Goal: Task Accomplishment & Management: Manage account settings

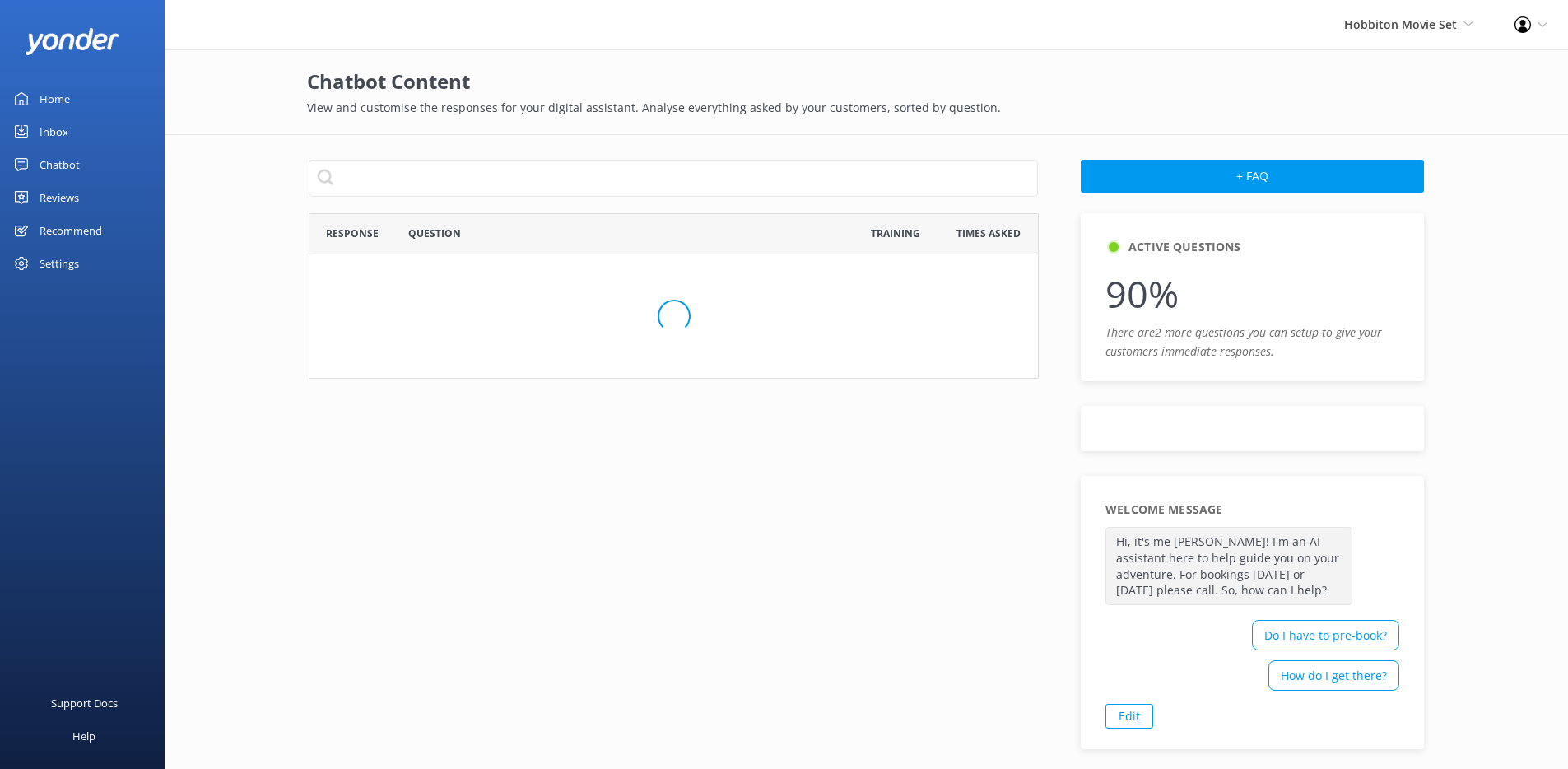
scroll to position [935, 717]
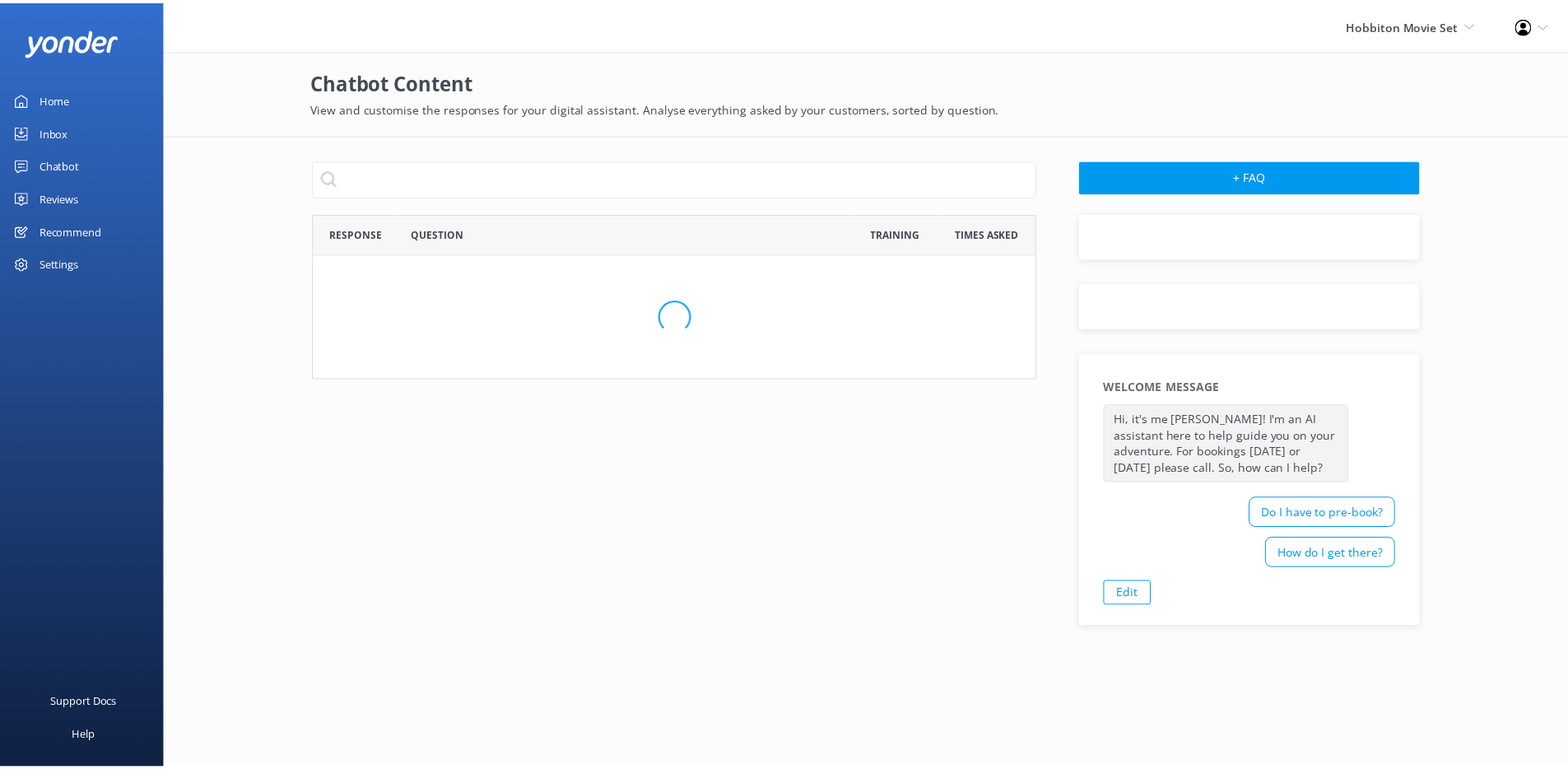
scroll to position [935, 717]
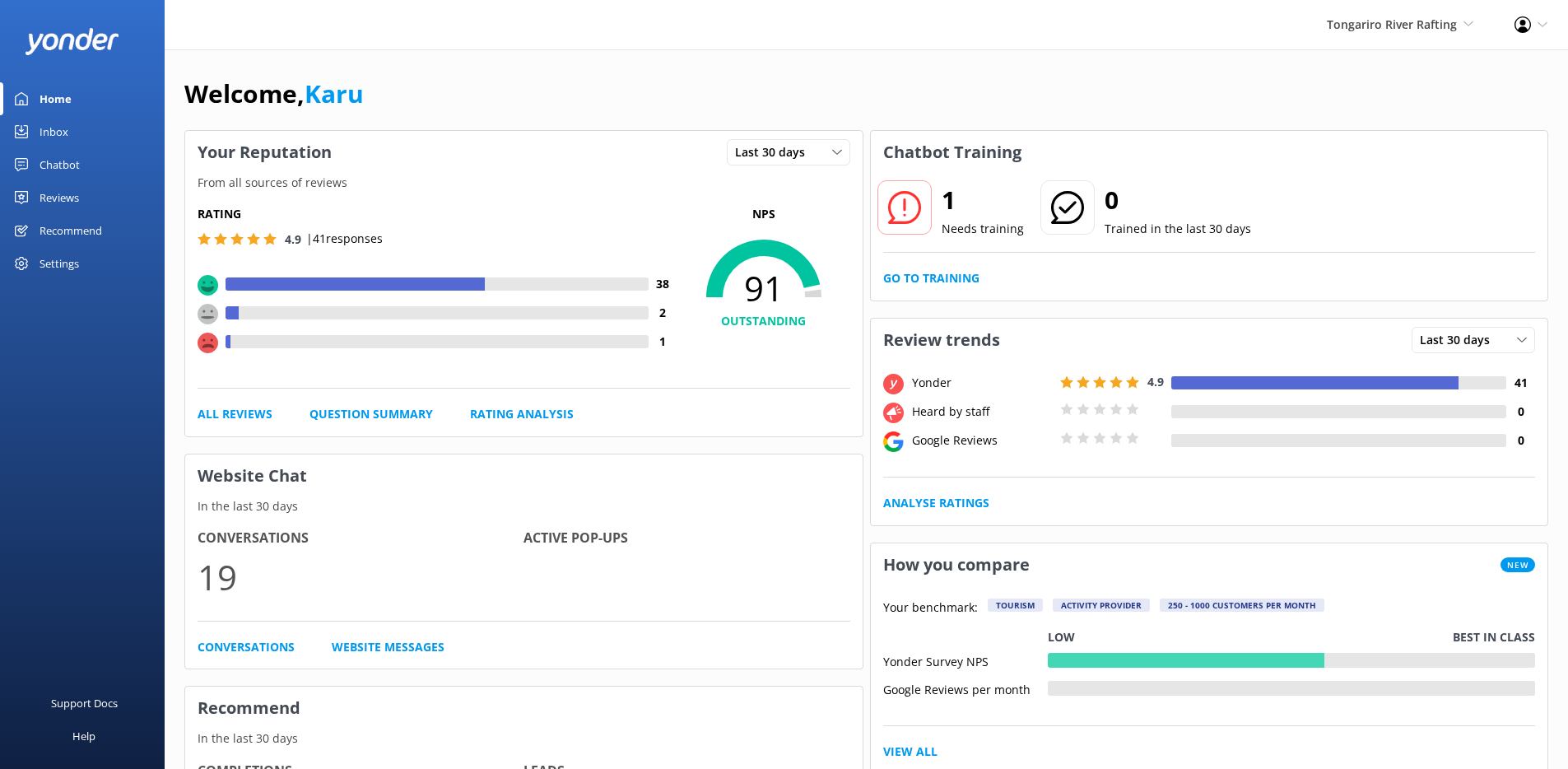
click at [54, 136] on div "Inbox" at bounding box center [54, 132] width 29 height 33
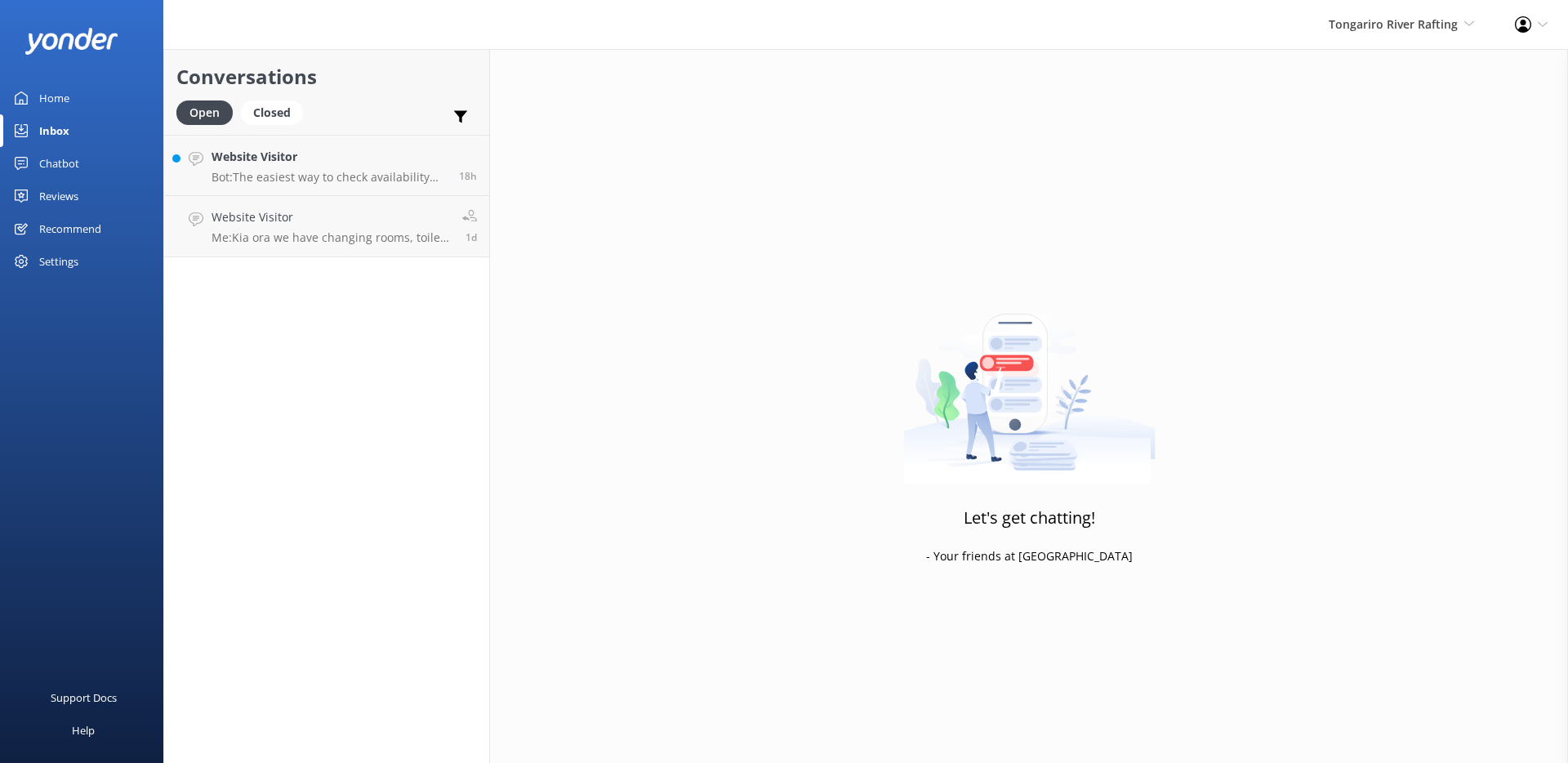
click at [76, 165] on div "Chatbot" at bounding box center [59, 163] width 40 height 33
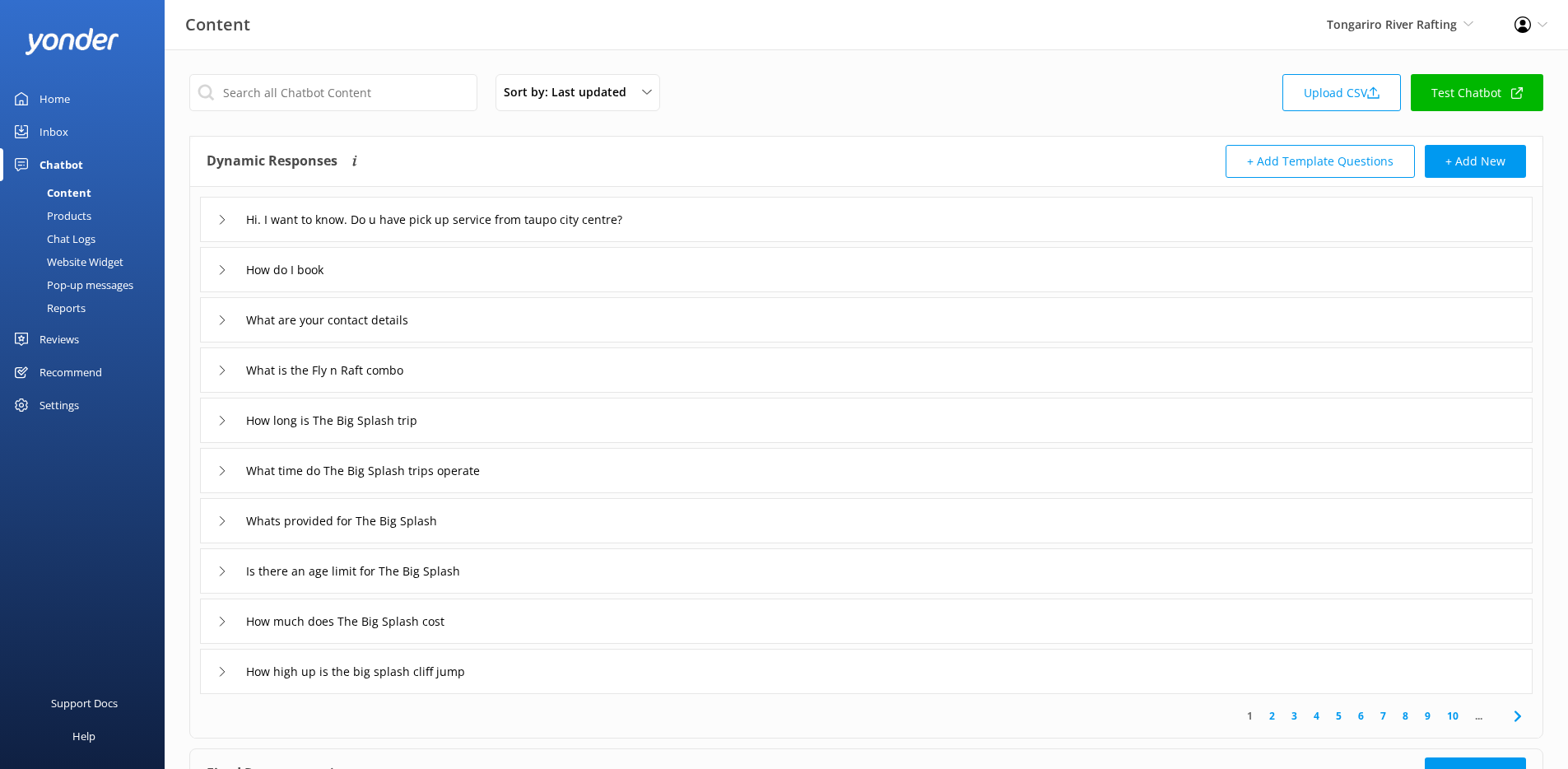
click at [99, 285] on div "Pop-up messages" at bounding box center [71, 285] width 123 height 24
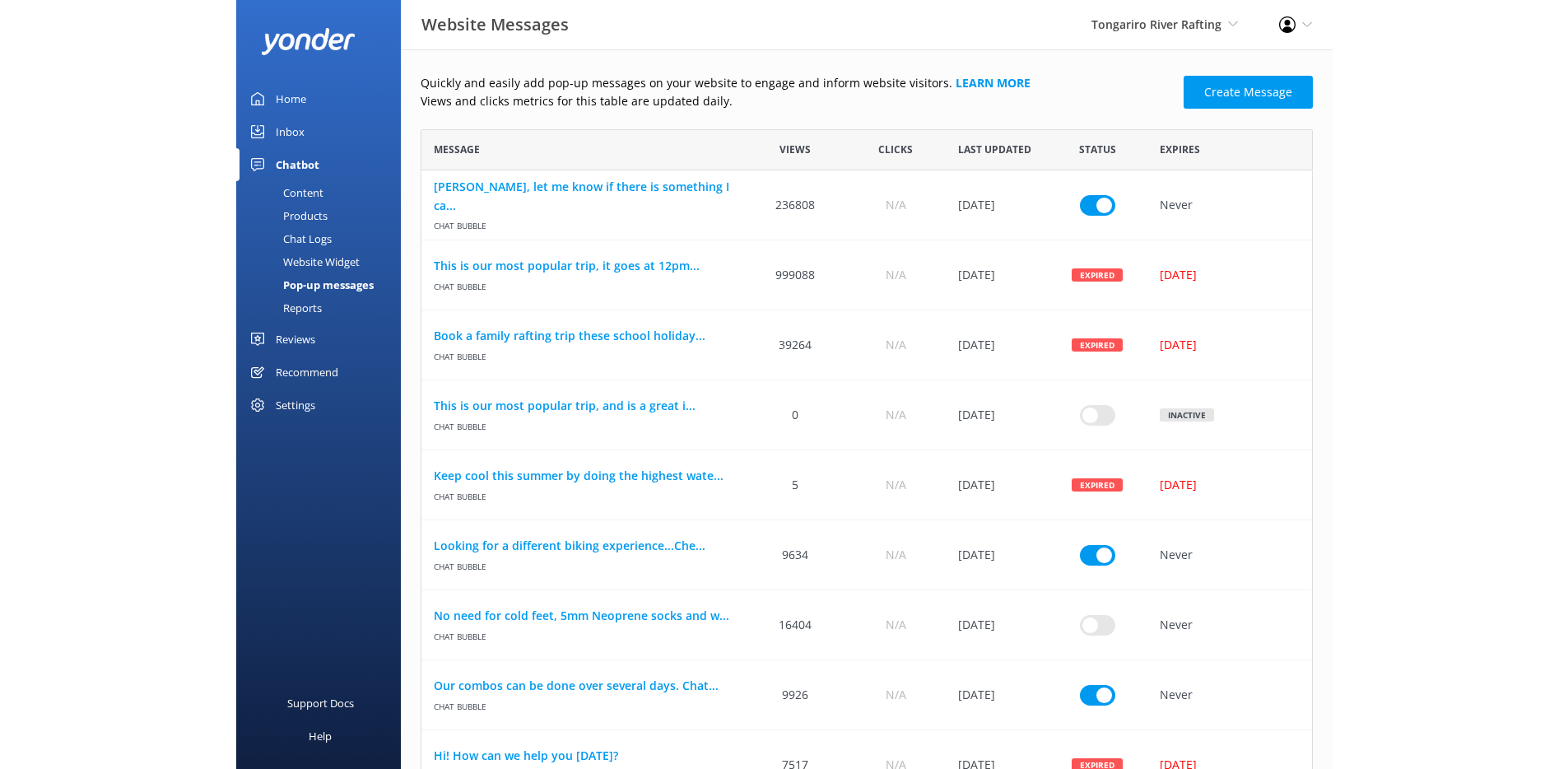
scroll to position [1079, 976]
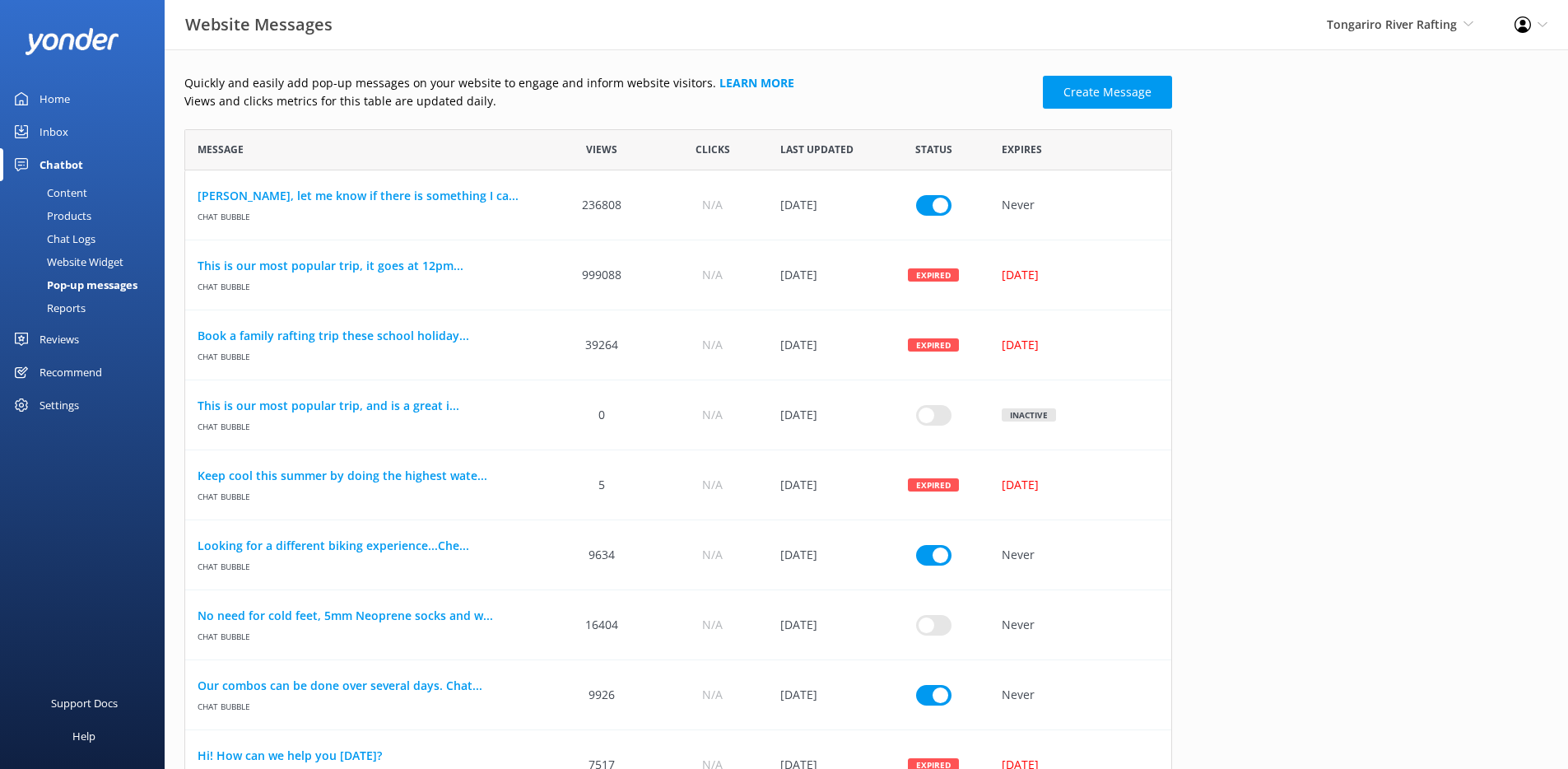
click at [608, 68] on div "Quickly and easily add pop-up messages on your website to engage and inform web…" at bounding box center [866, 651] width 1403 height 1204
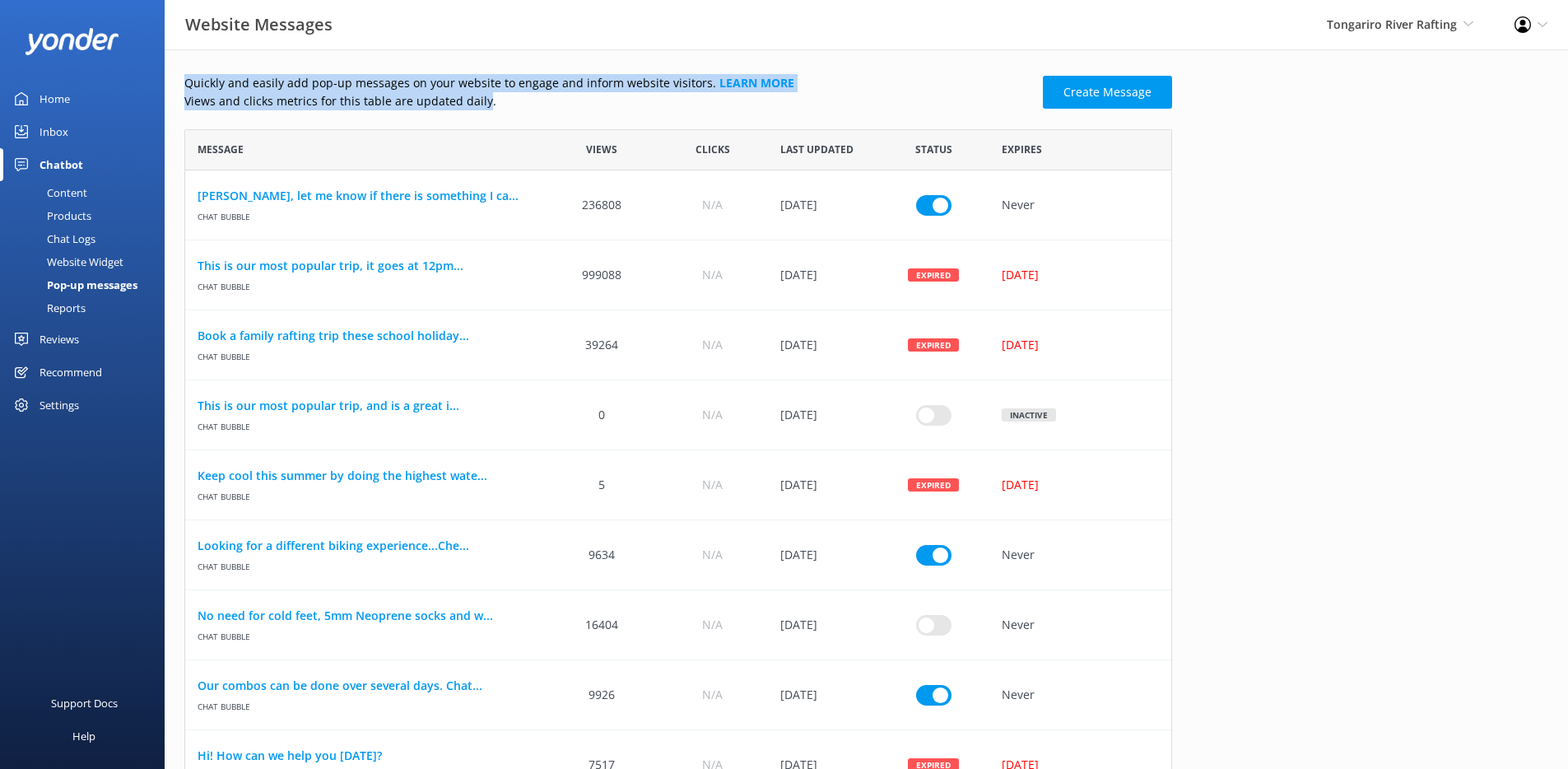
drag, startPoint x: 480, startPoint y: 98, endPoint x: 176, endPoint y: 68, distance: 305.5
click at [176, 68] on div "Quickly and easily add pop-up messages on your website to engage and inform web…" at bounding box center [866, 651] width 1403 height 1204
click at [239, 86] on p "Quickly and easily add pop-up messages on your website to engage and inform web…" at bounding box center [608, 83] width 849 height 18
drag, startPoint x: 177, startPoint y: 80, endPoint x: 697, endPoint y: 86, distance: 520.0
click at [697, 86] on div "Quickly and easily add pop-up messages on your website to engage and inform web…" at bounding box center [866, 651] width 1403 height 1204
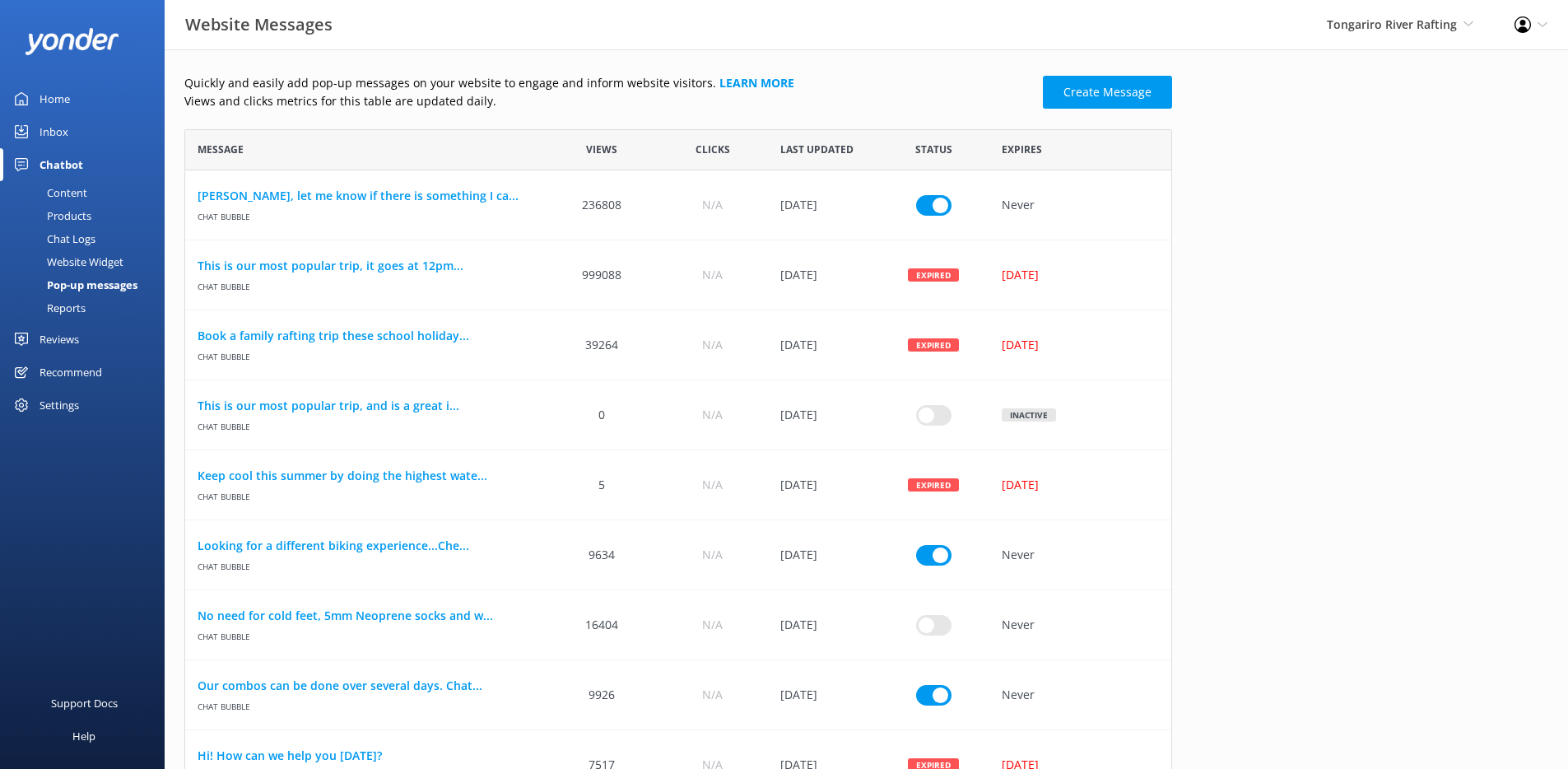
click at [645, 96] on p "Views and clicks metrics for this table are updated daily." at bounding box center [608, 101] width 849 height 18
drag, startPoint x: 557, startPoint y: 98, endPoint x: 187, endPoint y: 96, distance: 370.0
click at [187, 96] on p "Views and clicks metrics for this table are updated daily." at bounding box center [608, 101] width 849 height 18
drag, startPoint x: 179, startPoint y: 100, endPoint x: 520, endPoint y: 95, distance: 341.0
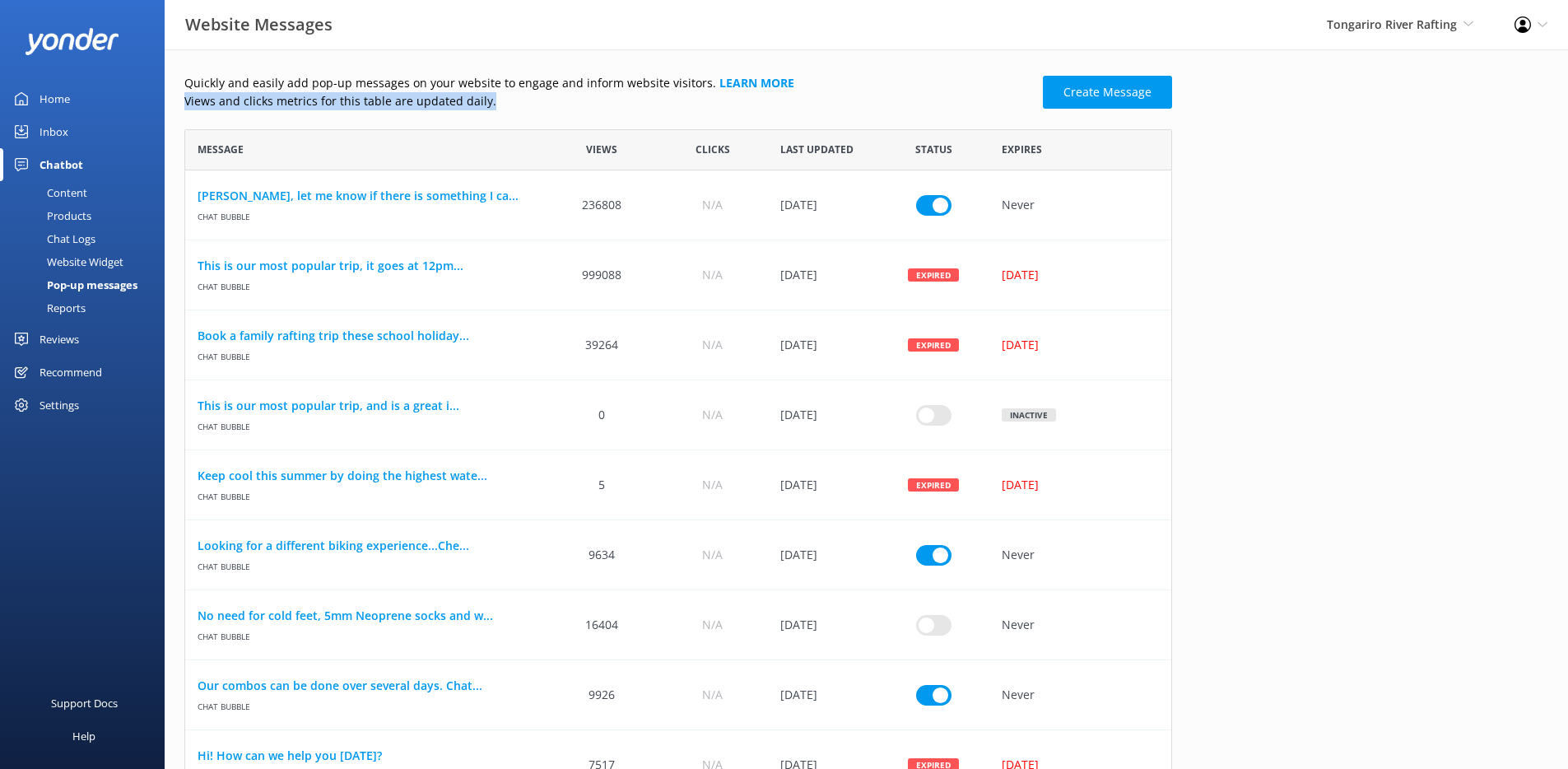
click at [520, 95] on div "Quickly and easily add pop-up messages on your website to engage and inform web…" at bounding box center [866, 651] width 1403 height 1204
click at [520, 95] on p "Views and clicks metrics for this table are updated daily." at bounding box center [608, 101] width 849 height 18
click at [83, 260] on div "Website Widget" at bounding box center [67, 261] width 114 height 24
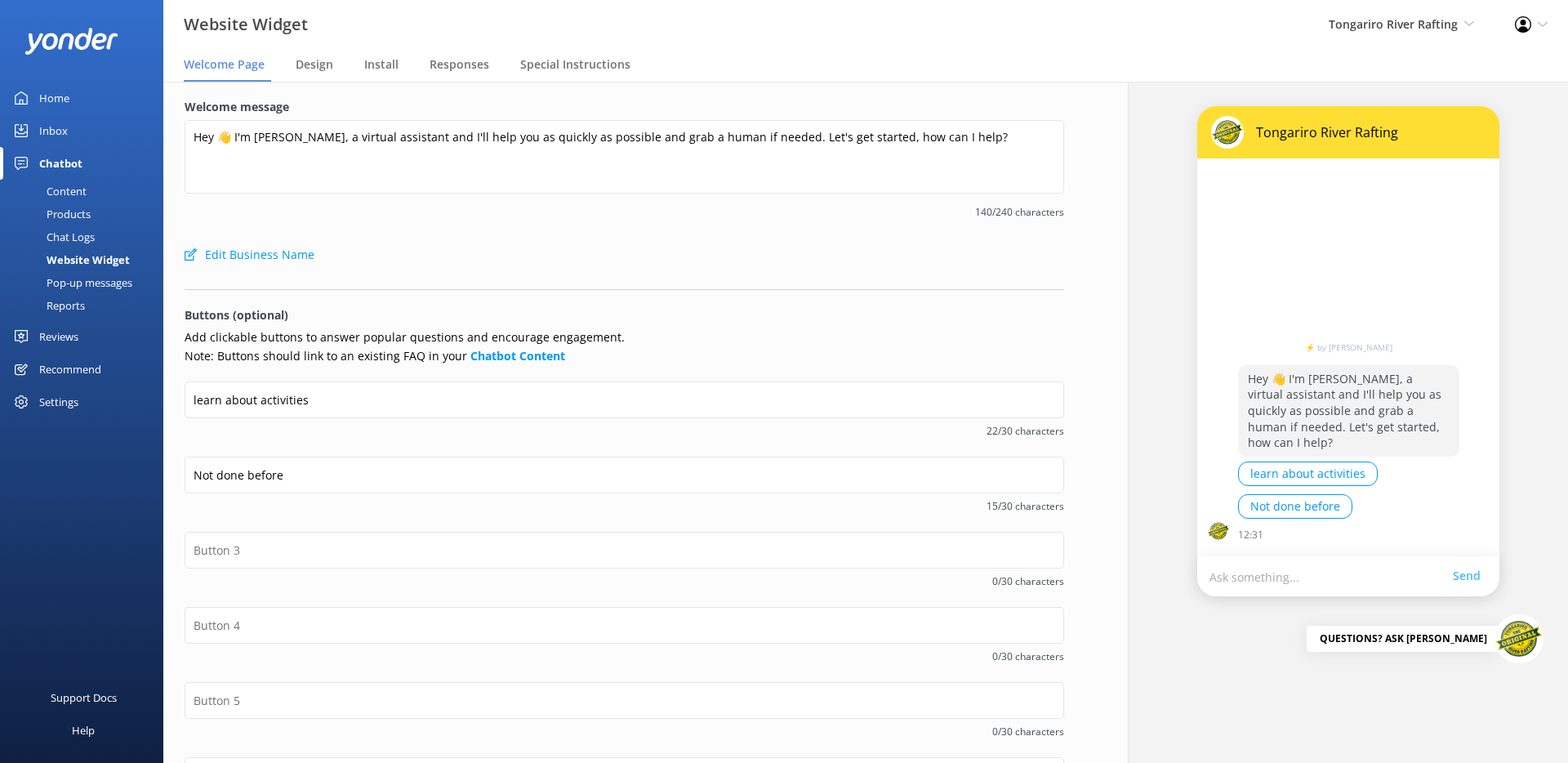
click at [85, 277] on div "Pop-up messages" at bounding box center [71, 283] width 122 height 23
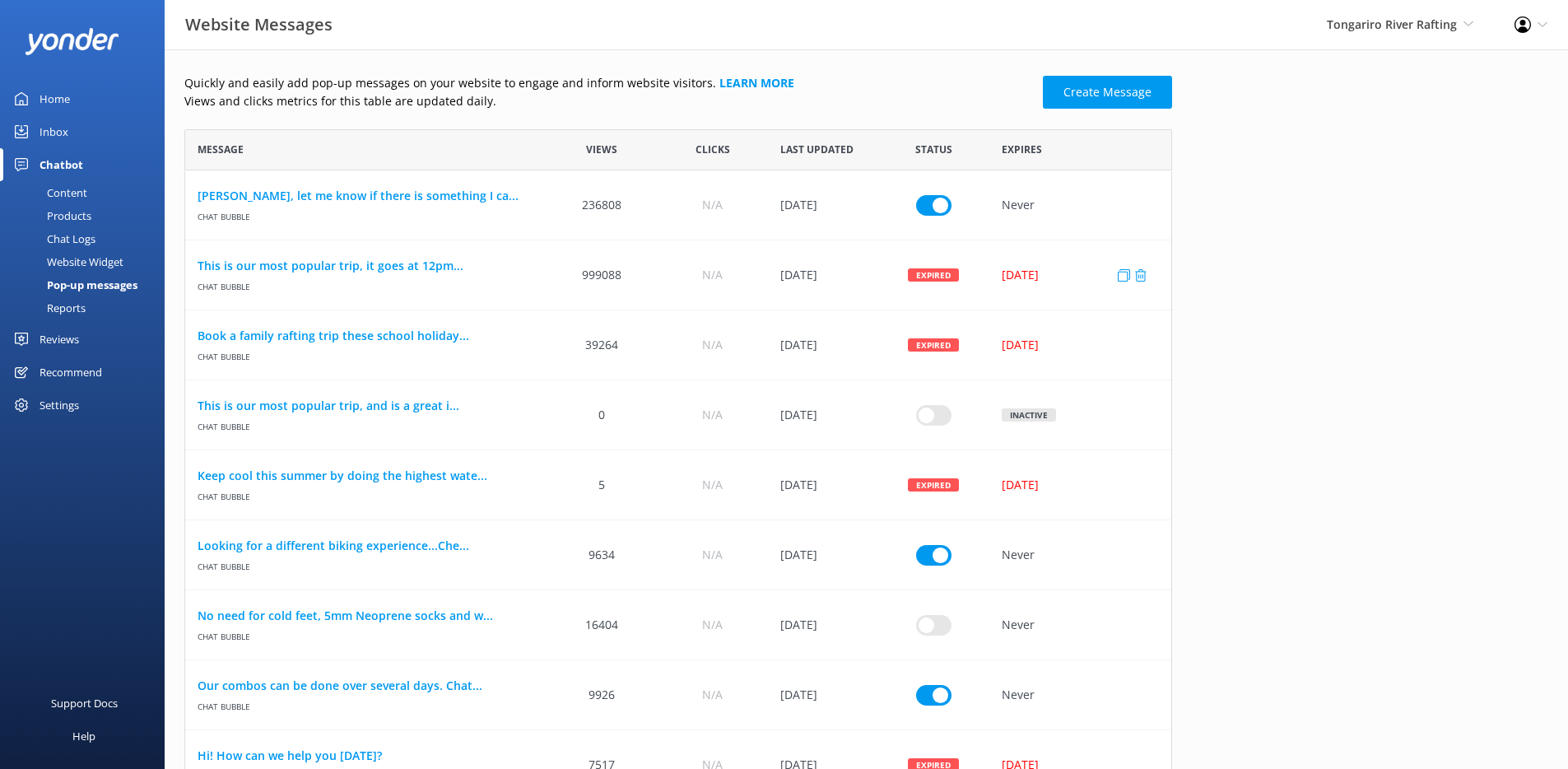
scroll to position [1079, 976]
